Goal: Obtain resource: Download file/media

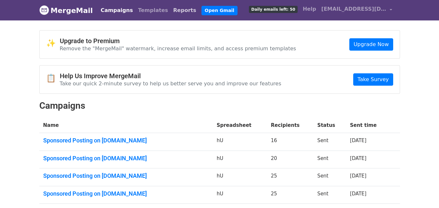
click at [171, 7] on link "Reports" at bounding box center [185, 10] width 28 height 13
click at [171, 10] on link "Reports" at bounding box center [185, 10] width 28 height 13
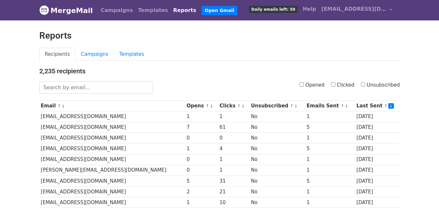
click at [335, 85] on input "Clicked" at bounding box center [333, 85] width 4 height 4
checkbox input "true"
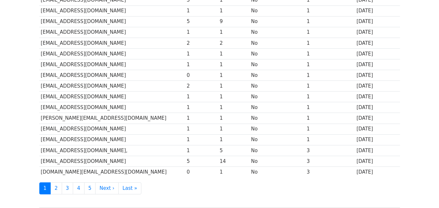
scroll to position [321, 0]
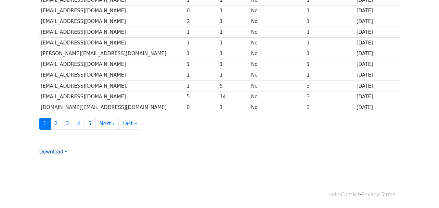
click at [51, 150] on link "Download" at bounding box center [53, 152] width 28 height 6
click at [54, 174] on link "Excel" at bounding box center [65, 175] width 51 height 10
click at [56, 150] on link "Download" at bounding box center [53, 152] width 28 height 6
click at [54, 164] on link "CSV" at bounding box center [65, 164] width 51 height 10
